Goal: Register for event/course

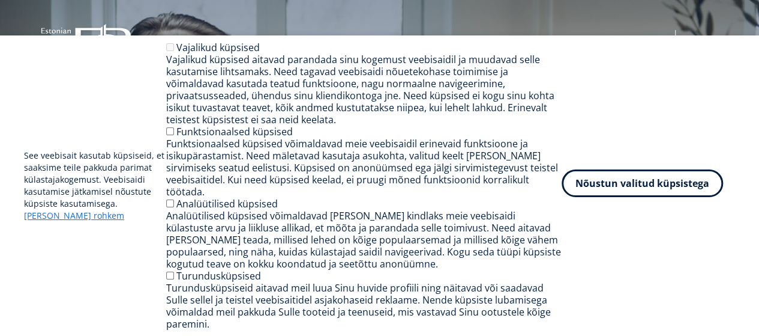
click at [660, 192] on button "Nõustun valitud küpsistega" at bounding box center [643, 183] width 162 height 28
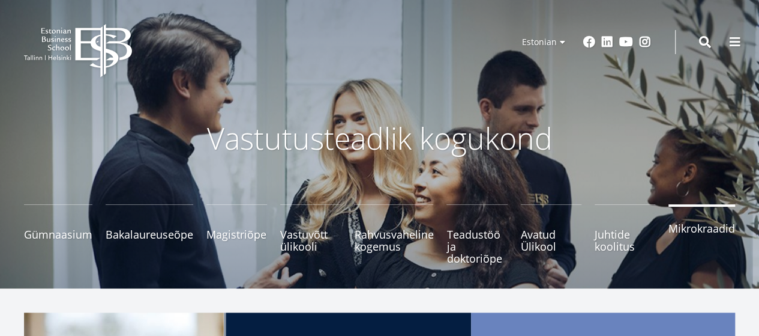
click at [690, 244] on link "Mikrokraadid" at bounding box center [702, 234] width 67 height 60
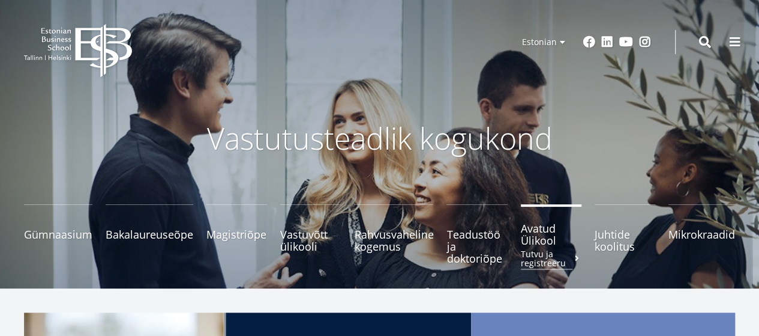
click at [549, 250] on small "Tutvu ja registreeru" at bounding box center [551, 258] width 61 height 18
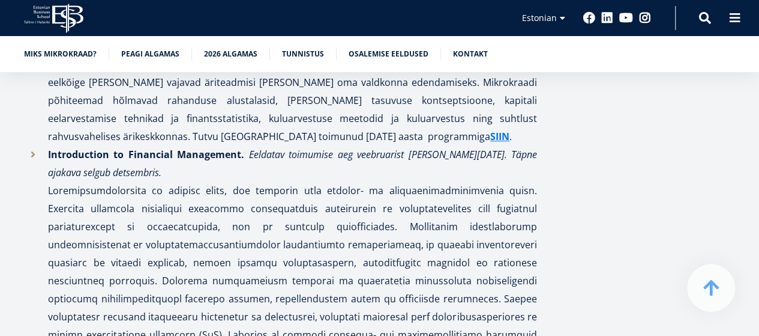
scroll to position [2401, 0]
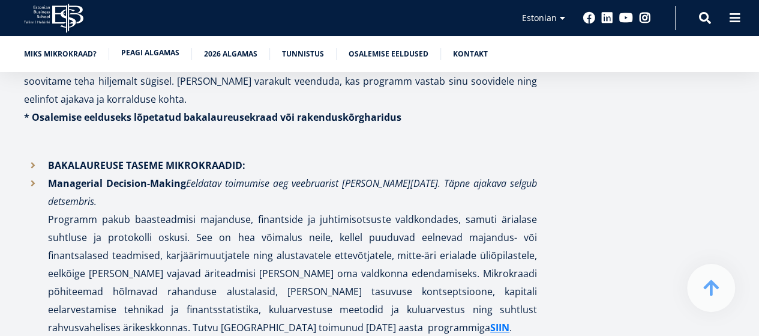
click at [148, 58] on link "Peagi algamas" at bounding box center [150, 53] width 58 height 12
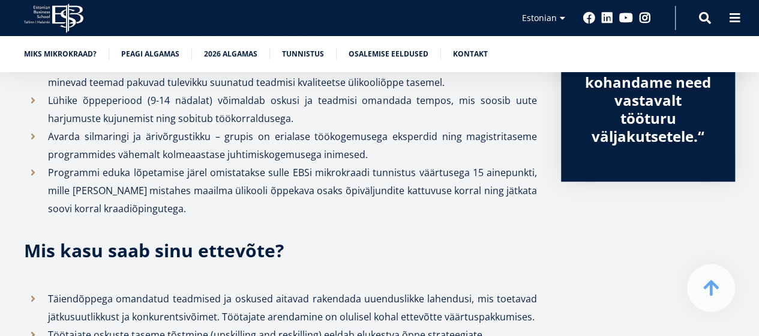
scroll to position [499, 0]
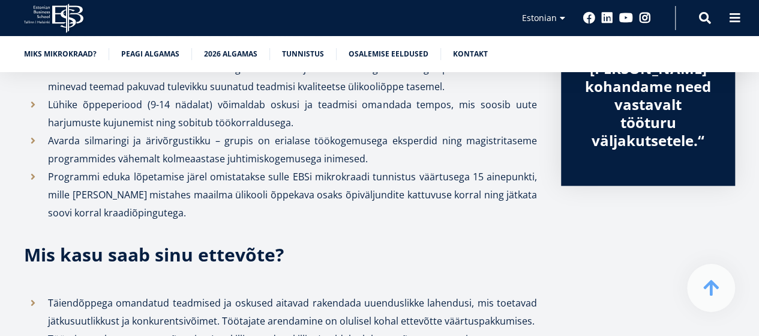
scroll to position [2401, 0]
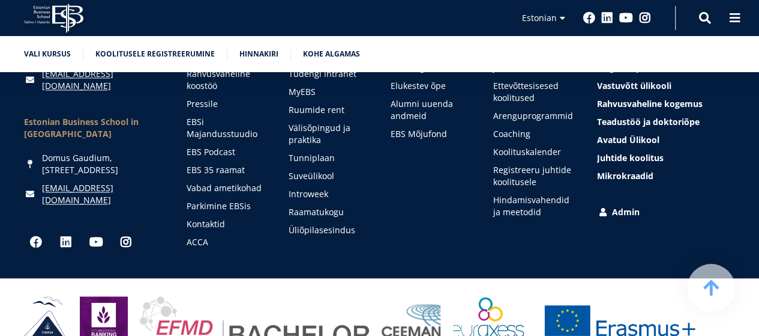
scroll to position [3124, 0]
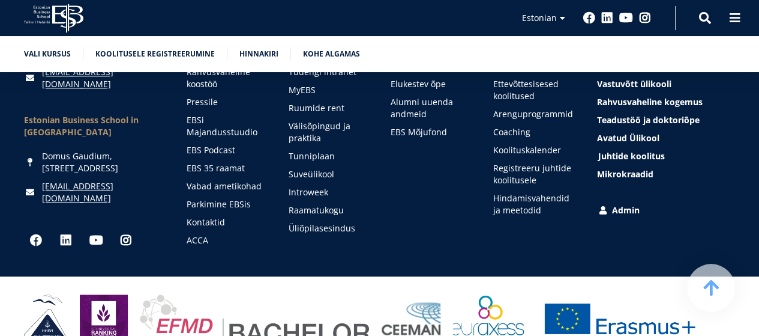
click at [615, 150] on span "Juhtide koolitus Tutvu ja registreeru" at bounding box center [632, 155] width 67 height 11
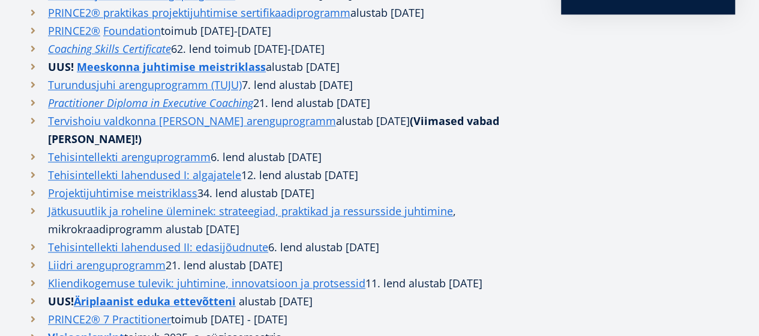
scroll to position [600, 0]
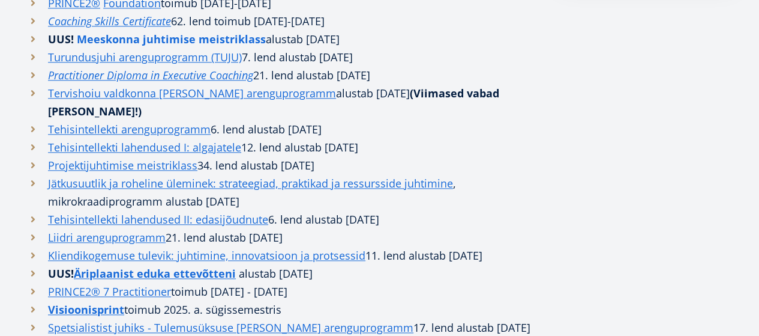
click at [159, 46] on strong "Meeskonna juhtimise meistriklass" at bounding box center [171, 39] width 189 height 14
